Goal: Task Accomplishment & Management: Use online tool/utility

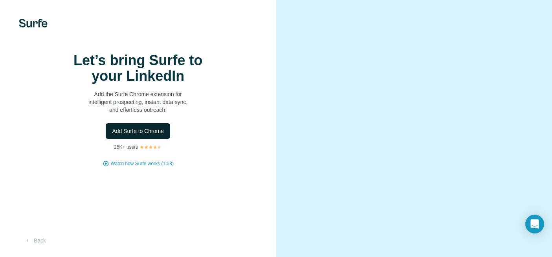
click at [166, 139] on button "Add Surfe to Chrome" at bounding box center [138, 131] width 64 height 16
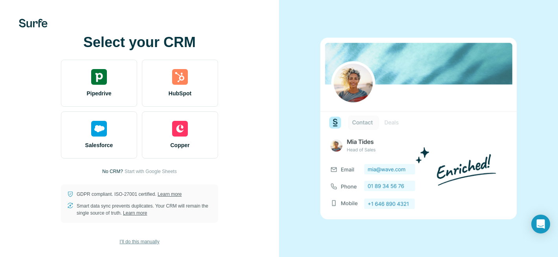
click at [134, 240] on span "I’ll do this manually" at bounding box center [139, 241] width 40 height 7
click at [142, 243] on span "I’ll do this manually" at bounding box center [139, 241] width 40 height 7
click at [32, 28] on div "Select your CRM Pipedrive HubSpot Salesforce Copper No CRM? Start with Google S…" at bounding box center [139, 128] width 279 height 257
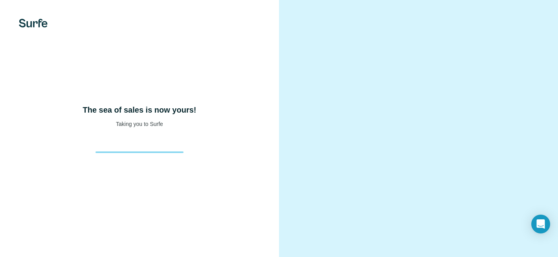
click at [36, 24] on img at bounding box center [33, 23] width 29 height 9
